Goal: Entertainment & Leisure: Consume media (video, audio)

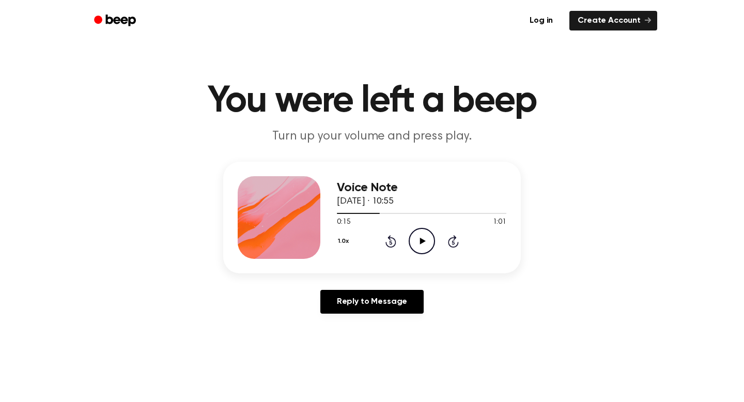
click at [339, 219] on span "0:15" at bounding box center [343, 222] width 13 height 11
click at [339, 216] on div at bounding box center [421, 213] width 169 height 8
click at [340, 213] on div at bounding box center [421, 213] width 169 height 8
click at [420, 240] on icon at bounding box center [423, 241] width 6 height 7
click at [340, 239] on button "1.0x" at bounding box center [344, 241] width 15 height 18
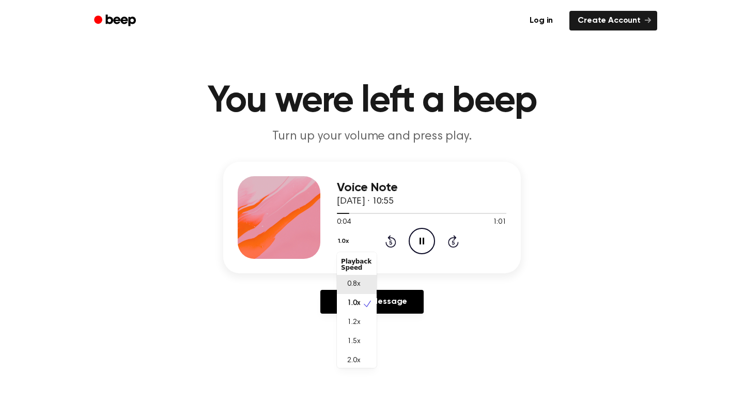
click at [356, 284] on span "0.8x" at bounding box center [353, 284] width 13 height 11
drag, startPoint x: 343, startPoint y: 215, endPoint x: 322, endPoint y: 215, distance: 21.2
click at [323, 215] on div "Voice Note [DATE] · 10:55 0:05 1:01 Your browser does not support the [object O…" at bounding box center [372, 218] width 298 height 112
click at [344, 213] on div at bounding box center [346, 213] width 19 height 1
drag, startPoint x: 345, startPoint y: 213, endPoint x: 332, endPoint y: 213, distance: 12.4
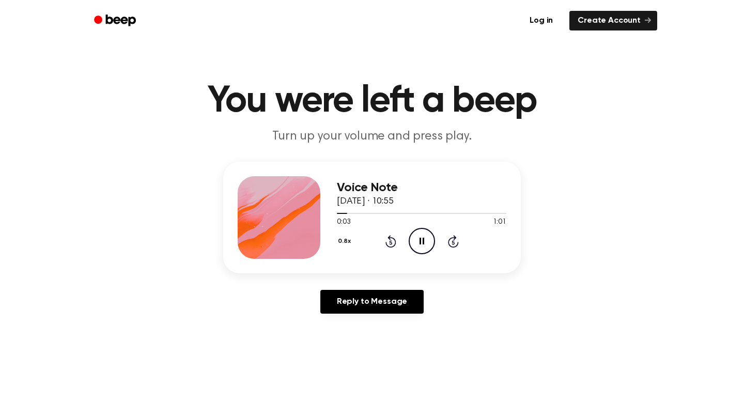
click at [332, 213] on div "Voice Note [DATE] · 10:55 0:03 1:01 Your browser does not support the [object O…" at bounding box center [372, 218] width 298 height 112
click at [338, 215] on div at bounding box center [421, 213] width 169 height 8
click at [425, 241] on icon "Pause Audio" at bounding box center [422, 241] width 26 height 26
drag, startPoint x: 351, startPoint y: 214, endPoint x: 333, endPoint y: 214, distance: 18.1
click at [333, 214] on div "Voice Note [DATE] · 10:55 0:06 1:01 Your browser does not support the [object O…" at bounding box center [372, 218] width 298 height 112
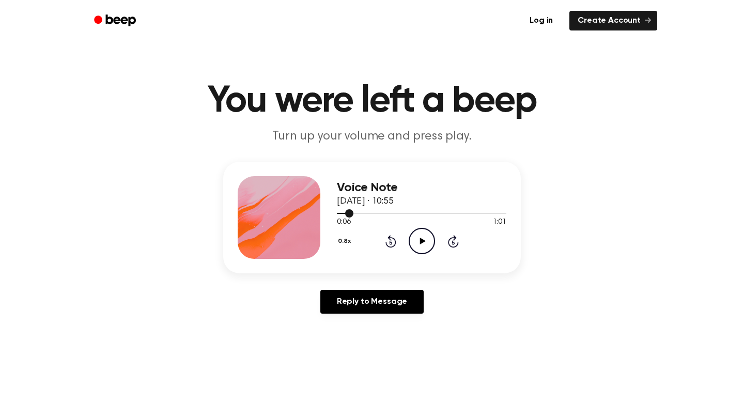
click at [340, 212] on div at bounding box center [421, 213] width 169 height 8
click at [423, 240] on icon at bounding box center [423, 241] width 6 height 7
click at [423, 240] on icon at bounding box center [422, 241] width 5 height 7
click at [425, 244] on icon "Play Audio" at bounding box center [422, 241] width 26 height 26
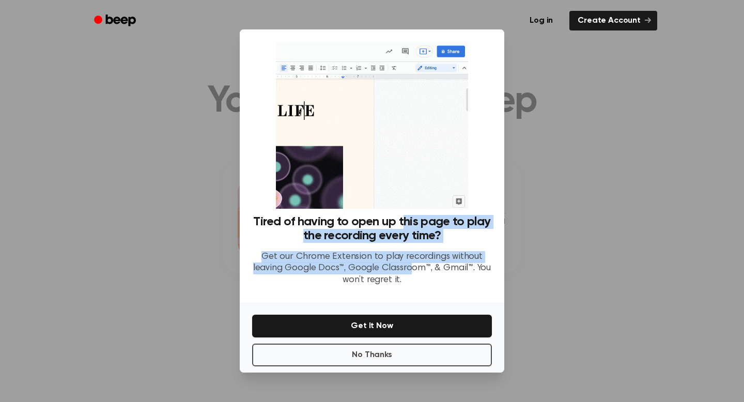
drag, startPoint x: 410, startPoint y: 272, endPoint x: 403, endPoint y: 225, distance: 47.5
click at [403, 225] on div "Tired of having to open up this page to play the recording every time? Get our …" at bounding box center [372, 255] width 240 height 80
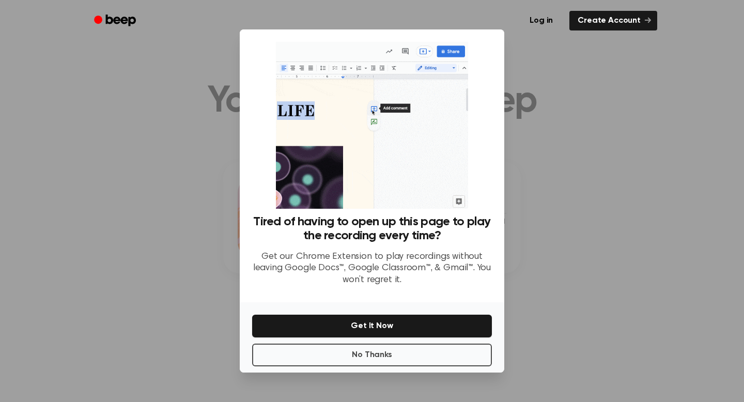
click at [404, 277] on p "Get our Chrome Extension to play recordings without leaving Google Docs™, Googl…" at bounding box center [372, 268] width 240 height 35
click at [393, 359] on button "No Thanks" at bounding box center [372, 355] width 240 height 23
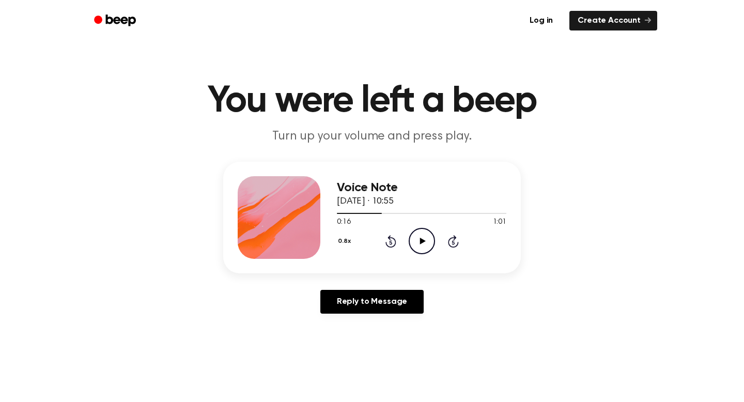
click at [415, 242] on icon "Play Audio" at bounding box center [422, 241] width 26 height 26
click at [390, 245] on icon "Rewind 5 seconds" at bounding box center [390, 241] width 11 height 13
click at [387, 240] on icon "Rewind 5 seconds" at bounding box center [390, 241] width 11 height 13
click at [339, 213] on div at bounding box center [391, 213] width 108 height 1
click at [423, 240] on icon at bounding box center [422, 241] width 5 height 7
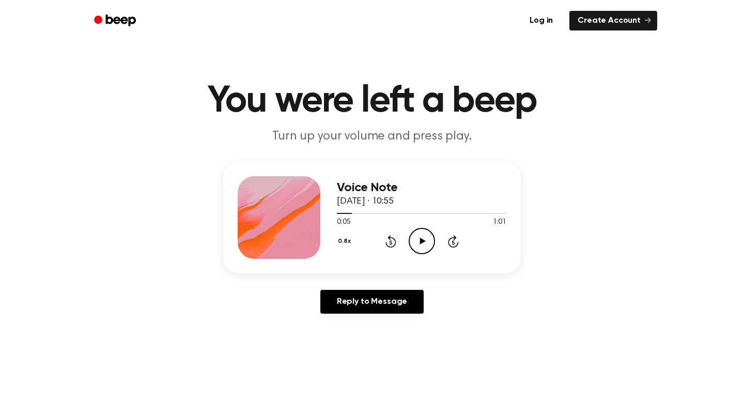
drag, startPoint x: 346, startPoint y: 214, endPoint x: 332, endPoint y: 215, distance: 13.5
click at [332, 215] on div "Voice Note [DATE] · 10:55 0:05 1:01 Your browser does not support the [object O…" at bounding box center [372, 218] width 298 height 112
click at [391, 242] on icon at bounding box center [390, 242] width 3 height 4
click at [415, 238] on icon "Play Audio" at bounding box center [422, 241] width 26 height 26
click at [425, 242] on icon "Pause Audio" at bounding box center [422, 241] width 26 height 26
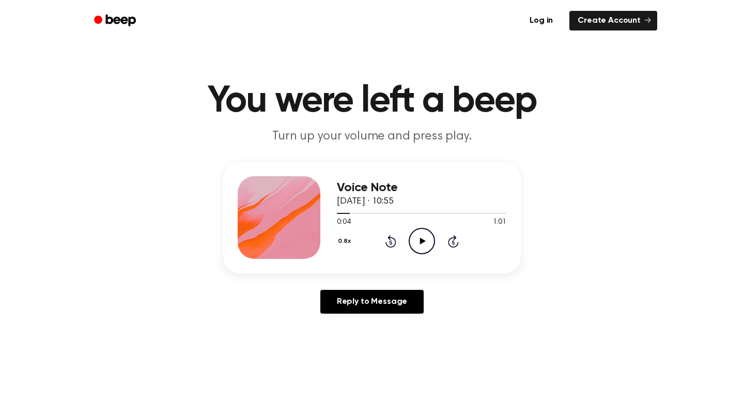
click at [389, 242] on icon at bounding box center [390, 242] width 3 height 4
click at [419, 244] on icon "Play Audio" at bounding box center [422, 241] width 26 height 26
click at [420, 244] on icon at bounding box center [422, 241] width 5 height 7
click at [393, 243] on icon "Rewind 5 seconds" at bounding box center [390, 241] width 11 height 13
click at [418, 244] on icon "Play Audio" at bounding box center [422, 241] width 26 height 26
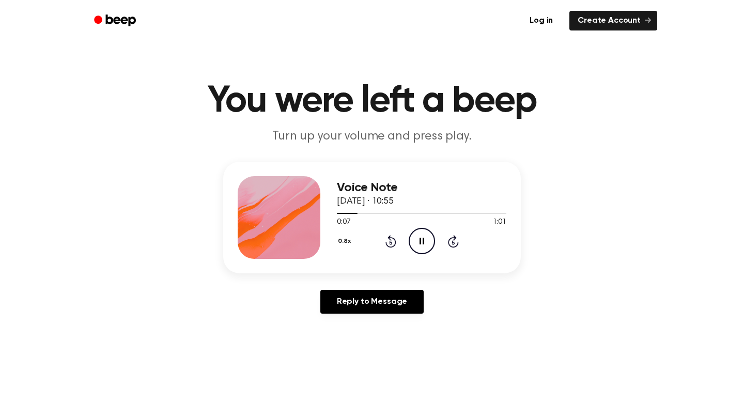
click at [418, 244] on icon "Pause Audio" at bounding box center [422, 241] width 26 height 26
click at [423, 238] on icon "Play Audio" at bounding box center [422, 241] width 26 height 26
click at [423, 238] on icon "Pause Audio" at bounding box center [422, 241] width 26 height 26
click at [421, 240] on icon at bounding box center [423, 241] width 6 height 7
click at [394, 241] on icon "Rewind 5 seconds" at bounding box center [390, 241] width 11 height 13
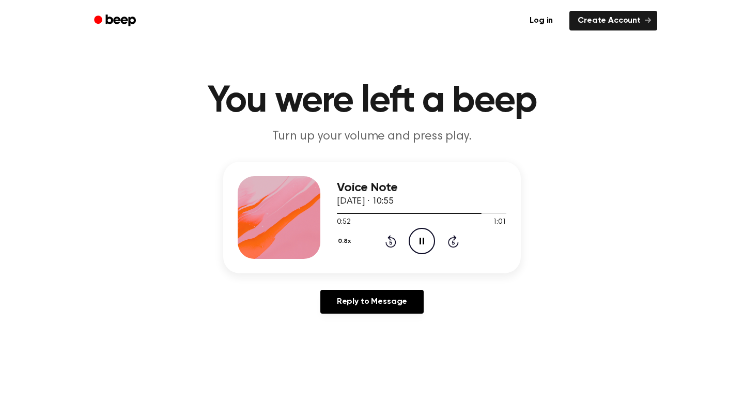
click at [424, 242] on icon "Pause Audio" at bounding box center [422, 241] width 26 height 26
click at [418, 240] on icon "Play Audio" at bounding box center [422, 241] width 26 height 26
drag, startPoint x: 349, startPoint y: 214, endPoint x: 329, endPoint y: 214, distance: 20.7
click at [329, 214] on div "Voice Note [DATE] · 10:55 0:52 1:01 Your browser does not support the [object O…" at bounding box center [372, 218] width 298 height 112
click at [338, 213] on div at bounding box center [410, 213] width 147 height 1
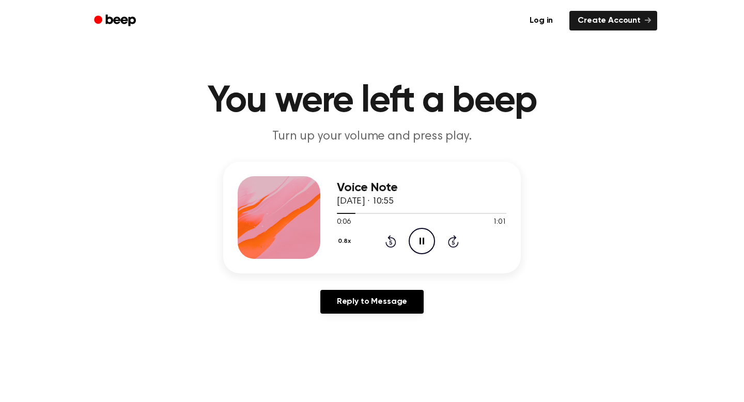
click at [421, 242] on icon "Pause Audio" at bounding box center [422, 241] width 26 height 26
click at [421, 242] on icon at bounding box center [423, 241] width 6 height 7
click at [421, 242] on icon "Pause Audio" at bounding box center [422, 241] width 26 height 26
click at [390, 242] on icon at bounding box center [390, 242] width 3 height 4
click at [419, 242] on icon "Play Audio" at bounding box center [422, 241] width 26 height 26
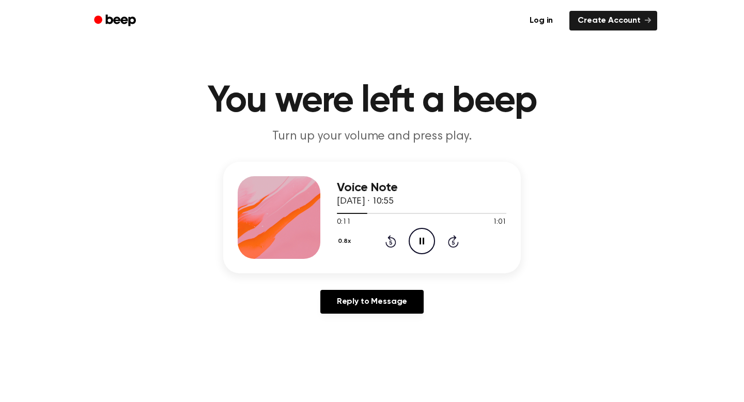
click at [422, 242] on icon at bounding box center [422, 241] width 5 height 7
click at [426, 234] on icon "Play Audio" at bounding box center [422, 241] width 26 height 26
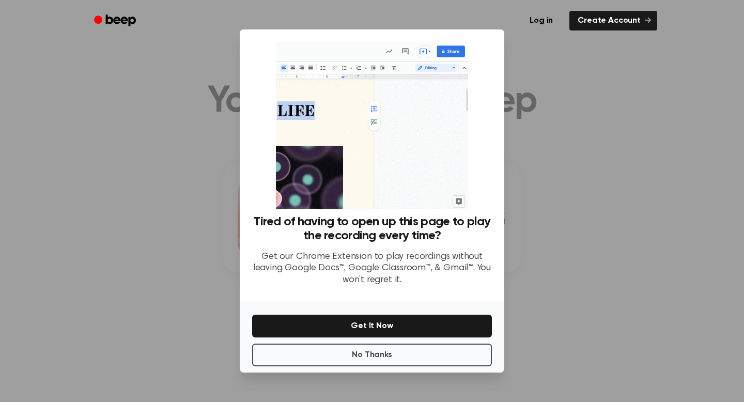
click at [555, 227] on div at bounding box center [372, 201] width 744 height 402
click at [586, 234] on div at bounding box center [372, 201] width 744 height 402
click at [649, 127] on div at bounding box center [372, 201] width 744 height 402
click at [418, 355] on button "No Thanks" at bounding box center [372, 355] width 240 height 23
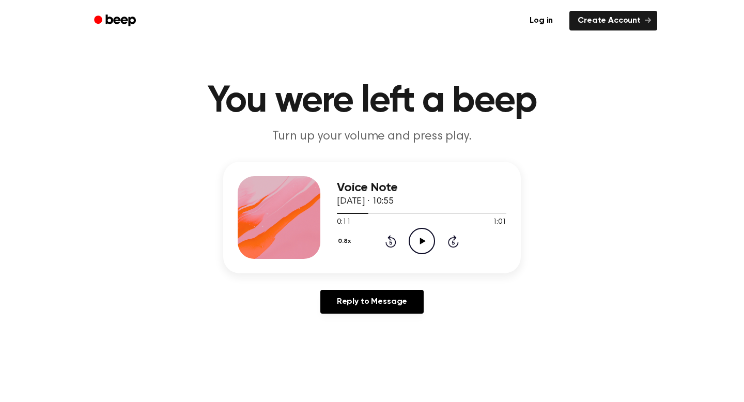
click at [417, 237] on icon "Play Audio" at bounding box center [422, 241] width 26 height 26
click at [391, 242] on icon "Rewind 5 seconds" at bounding box center [390, 241] width 11 height 13
click at [390, 241] on icon at bounding box center [390, 242] width 3 height 4
click at [421, 241] on icon "Pause Audio" at bounding box center [422, 241] width 26 height 26
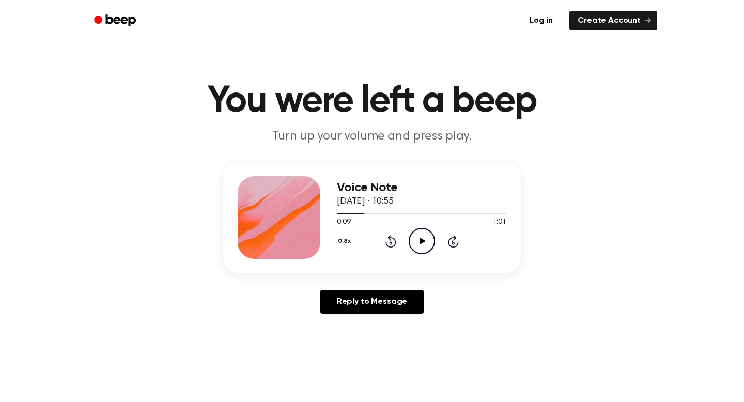
click at [418, 241] on icon "Play Audio" at bounding box center [422, 241] width 26 height 26
click at [392, 242] on icon "Rewind 5 seconds" at bounding box center [390, 241] width 11 height 13
click at [424, 240] on icon "Pause Audio" at bounding box center [422, 241] width 26 height 26
click at [422, 239] on icon "Play Audio" at bounding box center [422, 241] width 26 height 26
click at [392, 241] on icon "Rewind 5 seconds" at bounding box center [390, 241] width 11 height 13
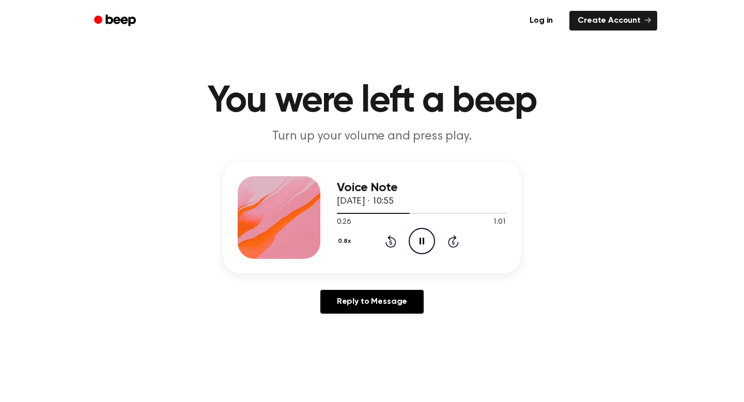
click at [392, 242] on icon "Rewind 5 seconds" at bounding box center [390, 241] width 11 height 13
click at [421, 244] on icon "Pause Audio" at bounding box center [422, 241] width 26 height 26
click at [423, 246] on icon "Play Audio" at bounding box center [422, 241] width 26 height 26
click at [391, 245] on icon "Rewind 5 seconds" at bounding box center [390, 241] width 11 height 13
click at [420, 239] on icon at bounding box center [422, 241] width 5 height 7
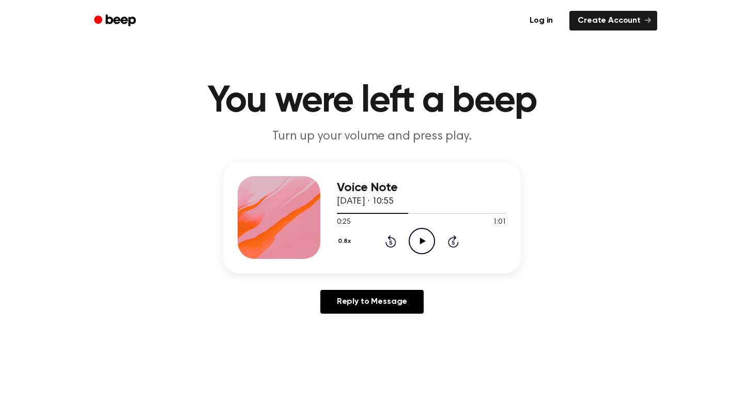
click at [422, 243] on icon "Play Audio" at bounding box center [422, 241] width 26 height 26
click at [387, 242] on icon "Rewind 5 seconds" at bounding box center [390, 241] width 11 height 13
click at [414, 246] on icon "Pause Audio" at bounding box center [422, 241] width 26 height 26
click at [390, 243] on icon "Rewind 5 seconds" at bounding box center [390, 241] width 11 height 13
click at [420, 243] on icon at bounding box center [423, 241] width 6 height 7
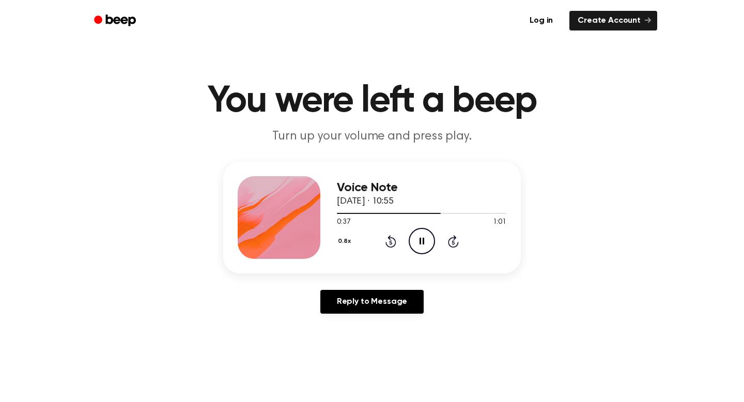
click at [395, 243] on icon at bounding box center [390, 241] width 11 height 12
click at [420, 247] on icon "Pause Audio" at bounding box center [422, 241] width 26 height 26
click at [425, 237] on icon "Play Audio" at bounding box center [422, 241] width 26 height 26
click at [393, 241] on icon "Rewind 5 seconds" at bounding box center [390, 241] width 11 height 13
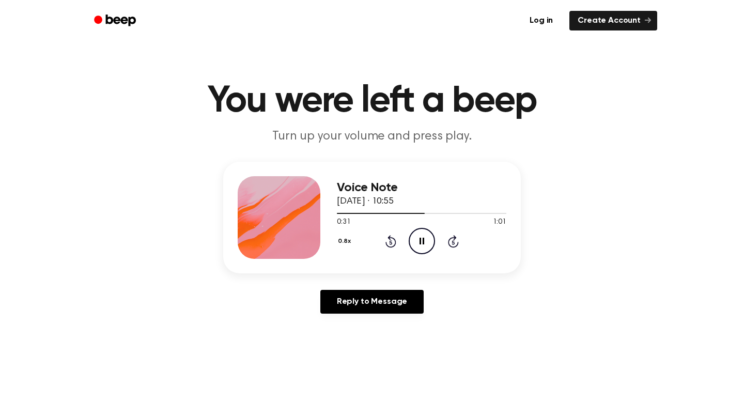
click at [390, 243] on icon "Rewind 5 seconds" at bounding box center [390, 241] width 11 height 13
click at [422, 247] on icon "Pause Audio" at bounding box center [422, 241] width 26 height 26
click at [422, 244] on icon "Play Audio" at bounding box center [422, 241] width 26 height 26
click at [393, 243] on icon "Rewind 5 seconds" at bounding box center [390, 241] width 11 height 13
click at [421, 241] on icon "Pause Audio" at bounding box center [422, 241] width 26 height 26
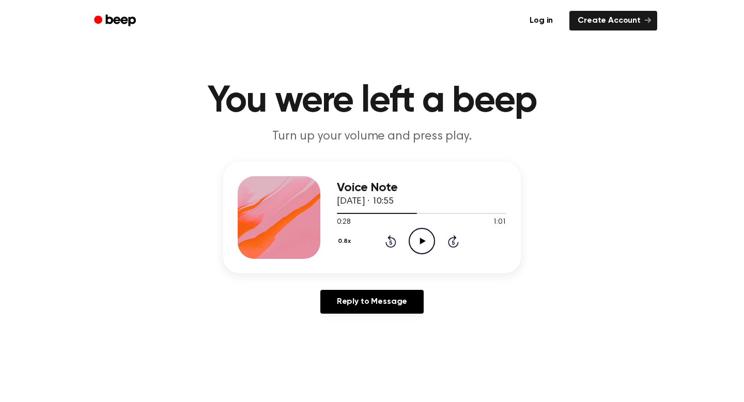
click at [389, 242] on icon "Rewind 5 seconds" at bounding box center [390, 241] width 11 height 13
click at [412, 242] on icon "Play Audio" at bounding box center [422, 241] width 26 height 26
click at [422, 242] on icon "Pause Audio" at bounding box center [422, 241] width 26 height 26
click at [414, 244] on icon "Play Audio" at bounding box center [422, 241] width 26 height 26
click at [390, 246] on icon at bounding box center [390, 241] width 11 height 12
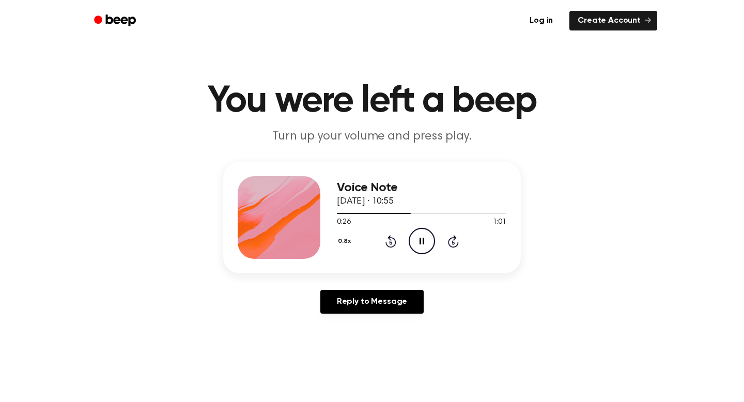
click at [421, 243] on icon "Pause Audio" at bounding box center [422, 241] width 26 height 26
click at [391, 242] on icon at bounding box center [390, 242] width 3 height 4
click at [423, 242] on icon "Play Audio" at bounding box center [422, 241] width 26 height 26
click at [422, 242] on icon at bounding box center [422, 241] width 5 height 7
click at [417, 238] on icon "Play Audio" at bounding box center [422, 241] width 26 height 26
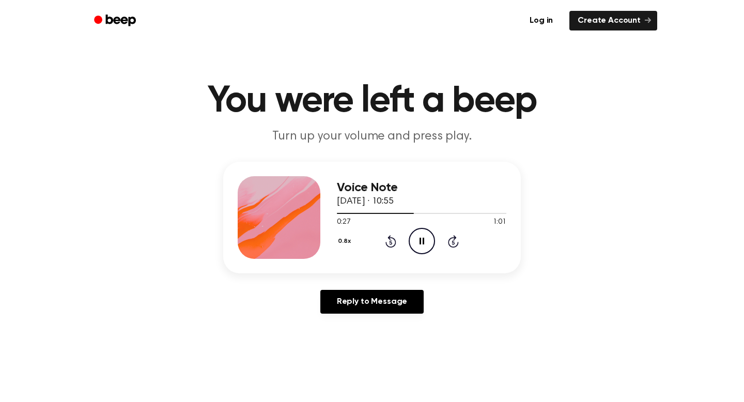
click at [394, 240] on icon at bounding box center [390, 241] width 11 height 12
click at [420, 241] on icon at bounding box center [422, 241] width 5 height 7
click at [423, 245] on icon "Play Audio" at bounding box center [422, 241] width 26 height 26
click at [393, 243] on icon "Rewind 5 seconds" at bounding box center [390, 241] width 11 height 13
click at [424, 245] on icon "Pause Audio" at bounding box center [422, 241] width 26 height 26
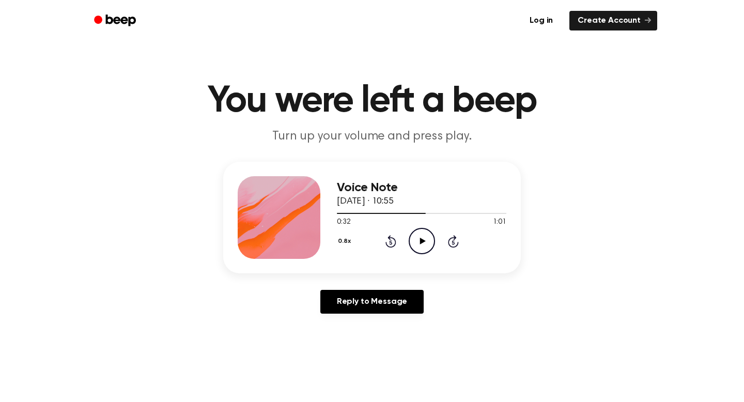
click at [390, 241] on icon "Rewind 5 seconds" at bounding box center [390, 241] width 11 height 13
click at [421, 242] on icon at bounding box center [423, 241] width 6 height 7
click at [421, 242] on icon at bounding box center [422, 241] width 5 height 7
click at [387, 244] on icon "Rewind 5 seconds" at bounding box center [390, 241] width 11 height 13
click at [416, 247] on icon "Play Audio" at bounding box center [422, 241] width 26 height 26
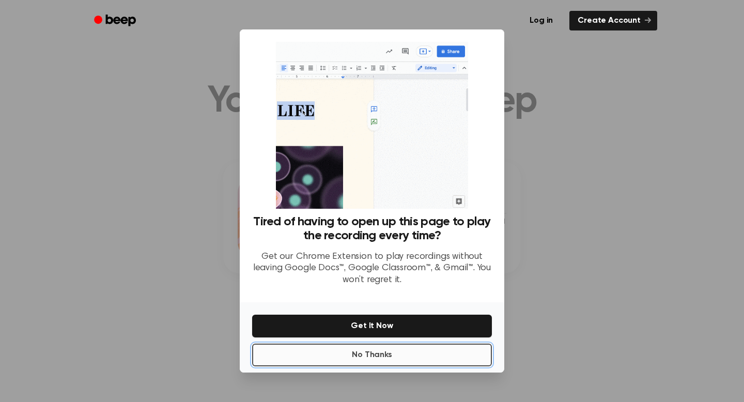
click at [404, 355] on button "No Thanks" at bounding box center [372, 355] width 240 height 23
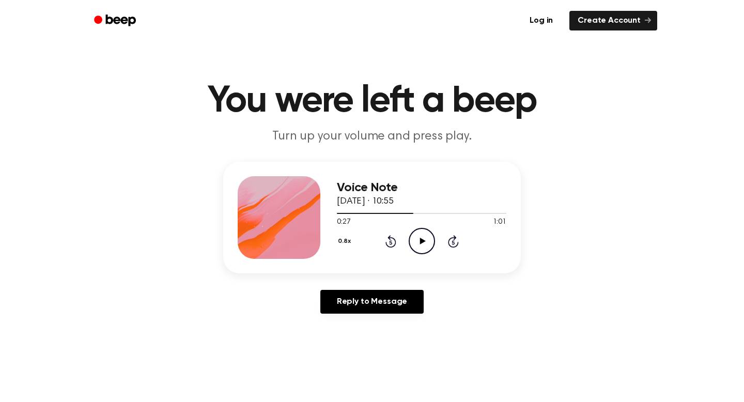
click at [414, 245] on icon "Play Audio" at bounding box center [422, 241] width 26 height 26
click at [423, 240] on icon at bounding box center [422, 241] width 5 height 7
click at [416, 247] on icon "Play Audio" at bounding box center [422, 241] width 26 height 26
click at [391, 244] on icon "Rewind 5 seconds" at bounding box center [390, 241] width 11 height 13
click at [393, 245] on icon at bounding box center [390, 241] width 11 height 12
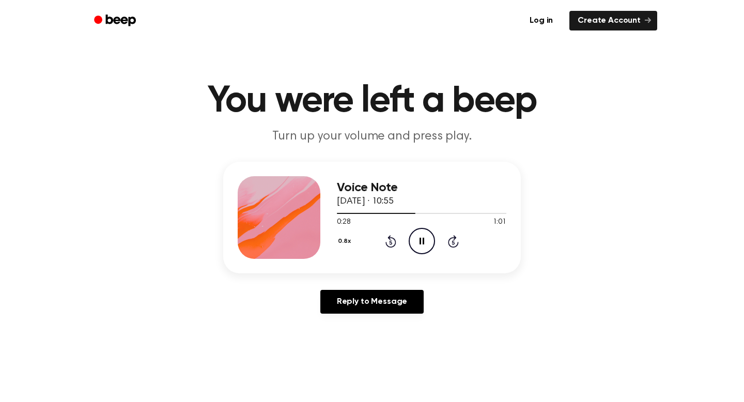
click at [416, 245] on icon "Pause Audio" at bounding box center [422, 241] width 26 height 26
click at [427, 243] on icon "Play Audio" at bounding box center [422, 241] width 26 height 26
click at [391, 241] on icon at bounding box center [390, 242] width 3 height 4
click at [423, 239] on icon at bounding box center [422, 241] width 5 height 7
click at [414, 240] on icon "Play Audio" at bounding box center [422, 241] width 26 height 26
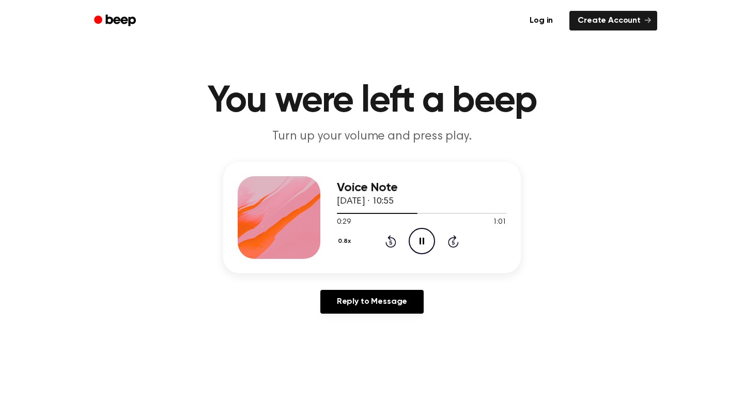
click at [390, 244] on icon at bounding box center [390, 242] width 3 height 4
click at [394, 241] on icon "Rewind 5 seconds" at bounding box center [390, 241] width 11 height 13
click at [421, 239] on icon at bounding box center [422, 241] width 5 height 7
click at [422, 242] on icon at bounding box center [423, 241] width 6 height 7
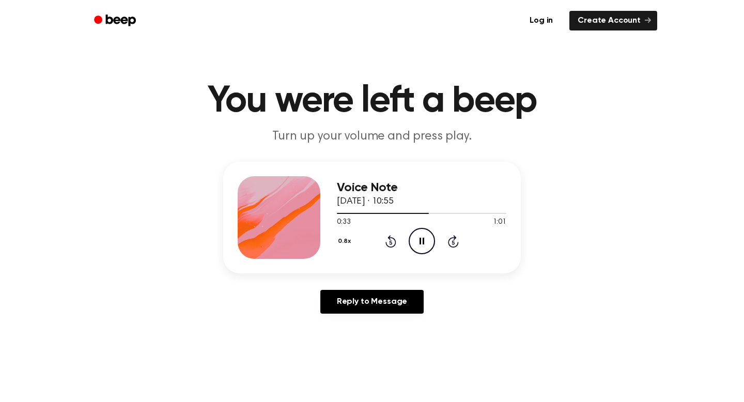
click at [390, 243] on icon "Rewind 5 seconds" at bounding box center [390, 241] width 11 height 13
click at [391, 240] on icon "Rewind 5 seconds" at bounding box center [390, 241] width 11 height 13
click at [424, 241] on icon "Pause Audio" at bounding box center [422, 241] width 26 height 26
click at [418, 249] on icon "Play Audio" at bounding box center [422, 241] width 26 height 26
click at [389, 243] on icon "Rewind 5 seconds" at bounding box center [390, 241] width 11 height 13
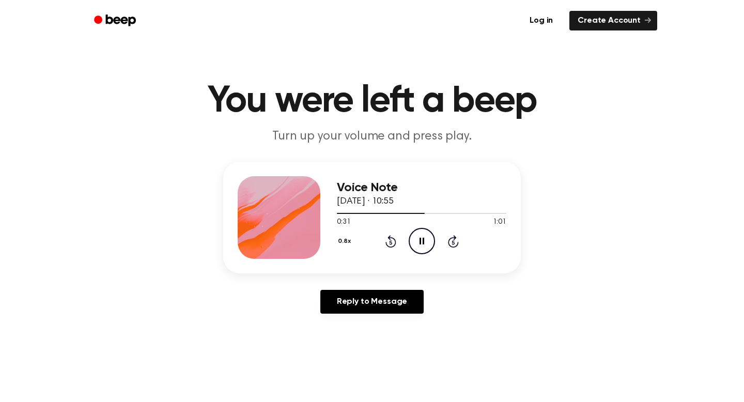
click at [387, 240] on icon "Rewind 5 seconds" at bounding box center [390, 241] width 11 height 13
click at [390, 245] on icon "Rewind 5 seconds" at bounding box center [390, 241] width 11 height 13
click at [418, 242] on icon "Pause Audio" at bounding box center [422, 241] width 26 height 26
click at [425, 243] on icon "Play Audio" at bounding box center [422, 241] width 26 height 26
click at [422, 242] on icon at bounding box center [422, 241] width 5 height 7
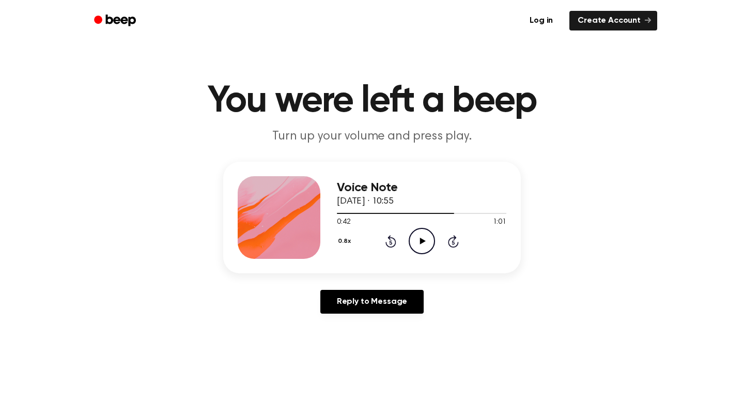
click at [390, 243] on icon "Rewind 5 seconds" at bounding box center [390, 241] width 11 height 13
click at [419, 243] on icon "Play Audio" at bounding box center [422, 241] width 26 height 26
click at [422, 242] on icon "Pause Audio" at bounding box center [422, 241] width 26 height 26
click at [420, 248] on icon "Play Audio" at bounding box center [422, 241] width 26 height 26
click at [393, 243] on icon "Rewind 5 seconds" at bounding box center [390, 241] width 11 height 13
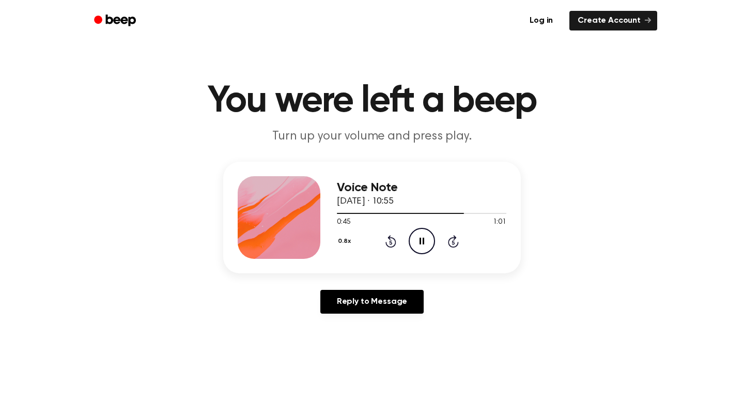
click at [393, 243] on icon "Rewind 5 seconds" at bounding box center [390, 241] width 11 height 13
click at [393, 245] on icon at bounding box center [390, 241] width 11 height 12
click at [391, 242] on icon at bounding box center [390, 242] width 3 height 4
click at [423, 242] on icon at bounding box center [422, 241] width 5 height 7
click at [416, 242] on icon "Play Audio" at bounding box center [422, 241] width 26 height 26
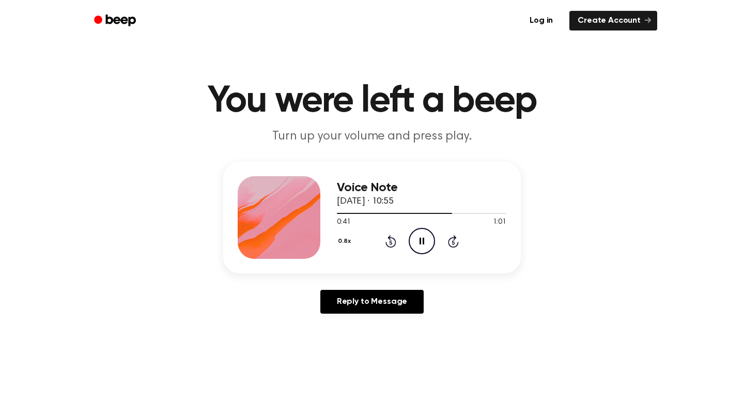
click at [390, 243] on icon "Rewind 5 seconds" at bounding box center [390, 241] width 11 height 13
click at [423, 241] on icon at bounding box center [422, 241] width 5 height 7
click at [424, 241] on icon at bounding box center [423, 241] width 6 height 7
click at [388, 244] on icon "Rewind 5 seconds" at bounding box center [390, 241] width 11 height 13
click at [423, 242] on icon at bounding box center [422, 241] width 5 height 7
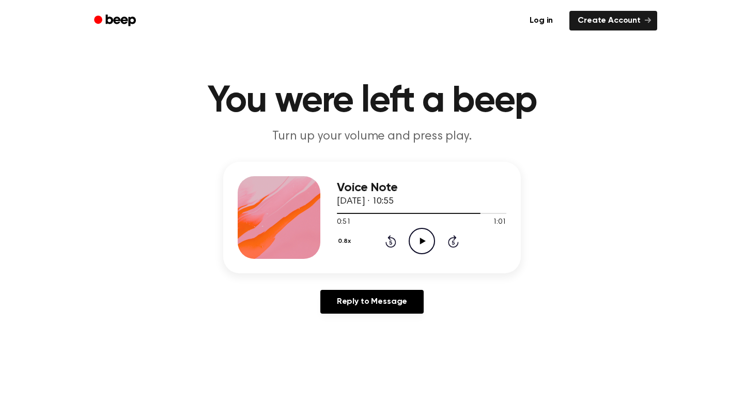
click at [417, 240] on icon "Play Audio" at bounding box center [422, 241] width 26 height 26
click at [424, 245] on icon "Pause Audio" at bounding box center [422, 241] width 26 height 26
click at [421, 240] on icon at bounding box center [423, 241] width 6 height 7
click at [393, 240] on icon "Rewind 5 seconds" at bounding box center [390, 241] width 11 height 13
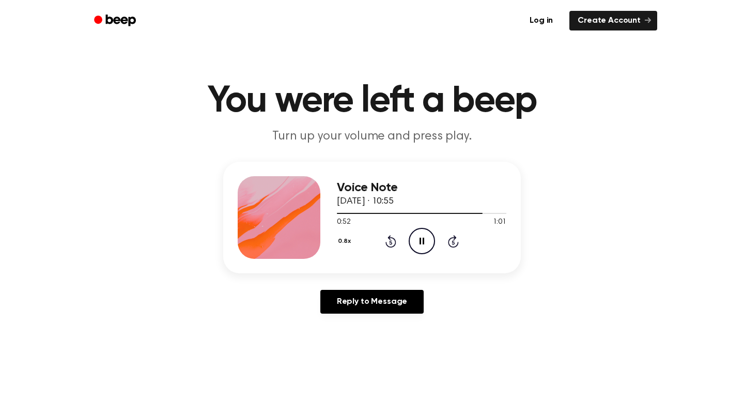
click at [393, 240] on icon "Rewind 5 seconds" at bounding box center [390, 241] width 11 height 13
click at [423, 241] on icon at bounding box center [422, 241] width 5 height 7
click at [417, 238] on icon "Play Audio" at bounding box center [422, 241] width 26 height 26
click at [392, 242] on icon "Rewind 5 seconds" at bounding box center [390, 241] width 11 height 13
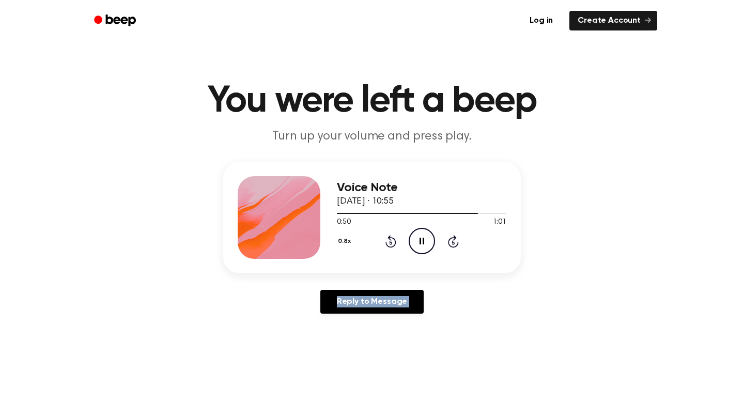
click at [392, 242] on icon "Rewind 5 seconds" at bounding box center [390, 241] width 11 height 13
click at [579, 222] on div "Voice Note [DATE] · 10:55 0:47 1:01 Your browser does not support the [object O…" at bounding box center [371, 242] width 719 height 160
click at [422, 243] on icon at bounding box center [422, 241] width 5 height 7
click at [417, 244] on icon "Play Audio" at bounding box center [422, 241] width 26 height 26
click at [393, 242] on icon "Rewind 5 seconds" at bounding box center [390, 241] width 11 height 13
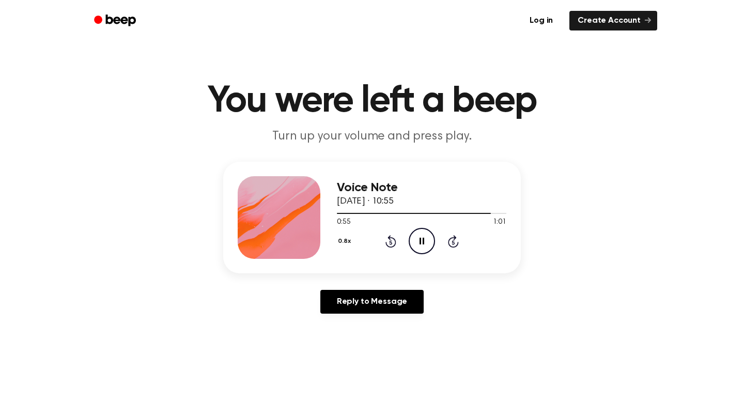
click at [424, 240] on icon at bounding box center [422, 241] width 5 height 7
click at [417, 241] on icon "Play Audio" at bounding box center [422, 241] width 26 height 26
click at [392, 243] on icon at bounding box center [390, 242] width 3 height 4
click at [387, 242] on icon "Rewind 5 seconds" at bounding box center [390, 241] width 11 height 13
click at [386, 242] on icon at bounding box center [390, 241] width 11 height 12
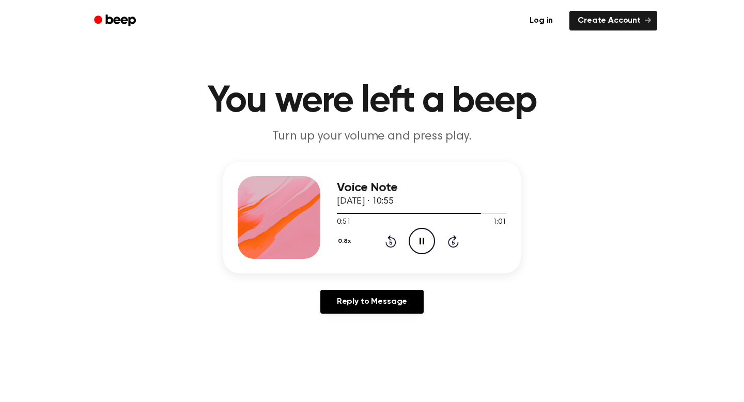
click at [420, 241] on icon at bounding box center [422, 241] width 5 height 7
